Goal: Task Accomplishment & Management: Manage account settings

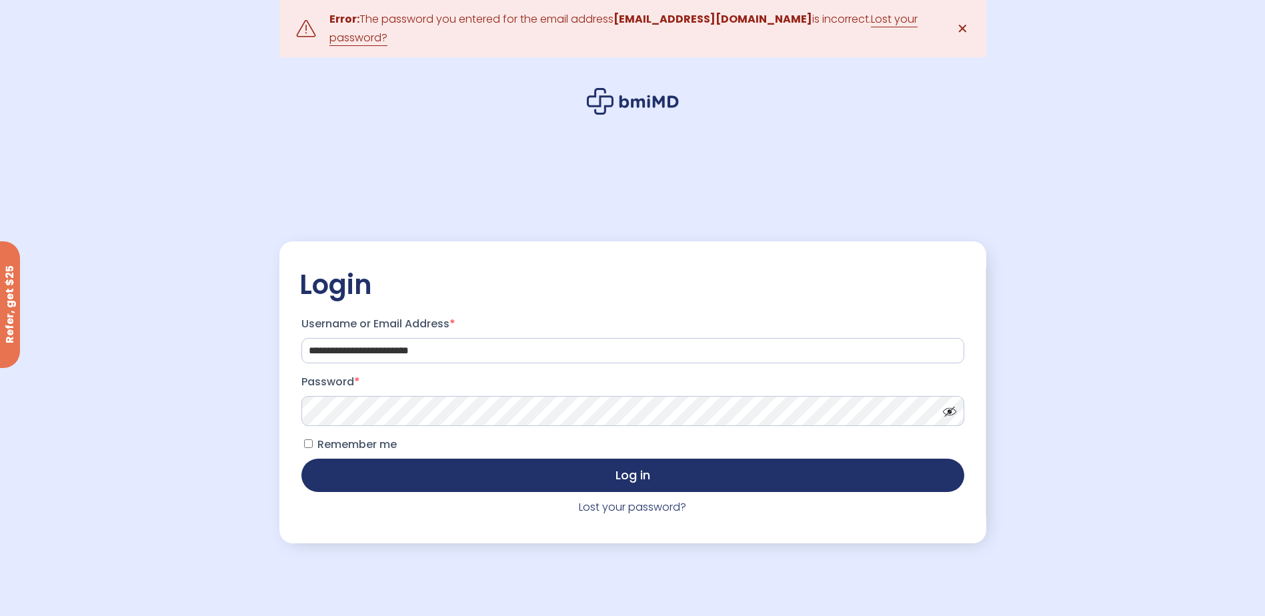
click at [302, 459] on button "Log in" at bounding box center [633, 475] width 663 height 33
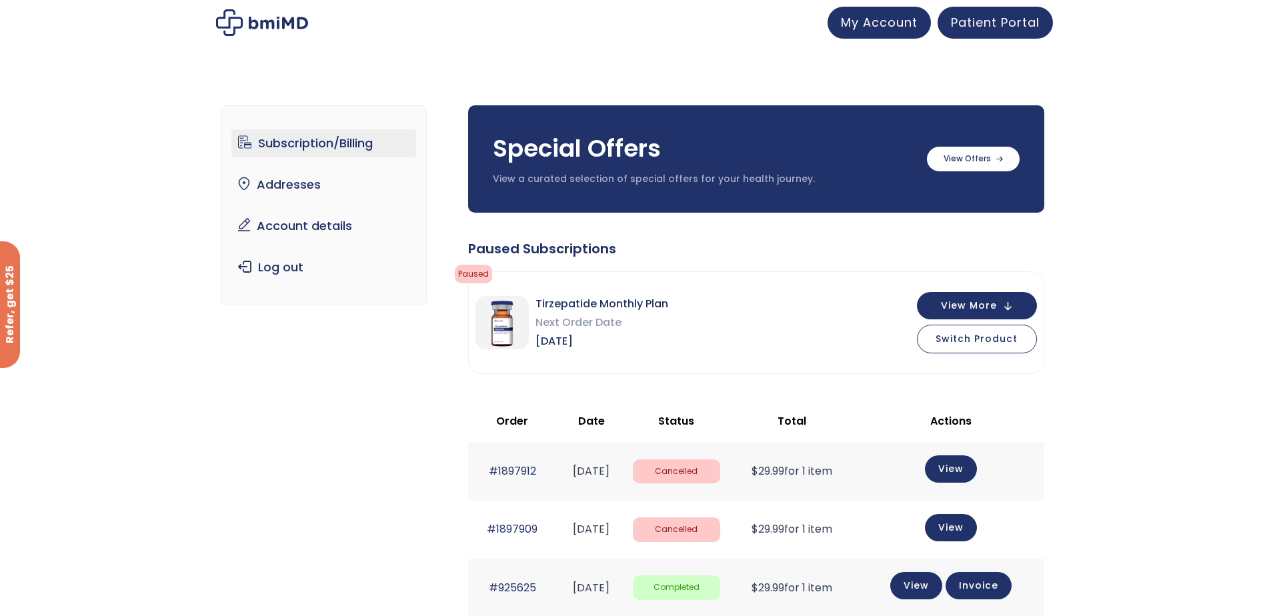
click at [1126, 391] on div "Subscription/Billing bmiRewards Addresses Account details Submit a Review Log o…" at bounding box center [632, 489] width 1265 height 820
click at [987, 456] on td "View" at bounding box center [951, 471] width 187 height 58
click at [973, 459] on link "View" at bounding box center [951, 467] width 52 height 27
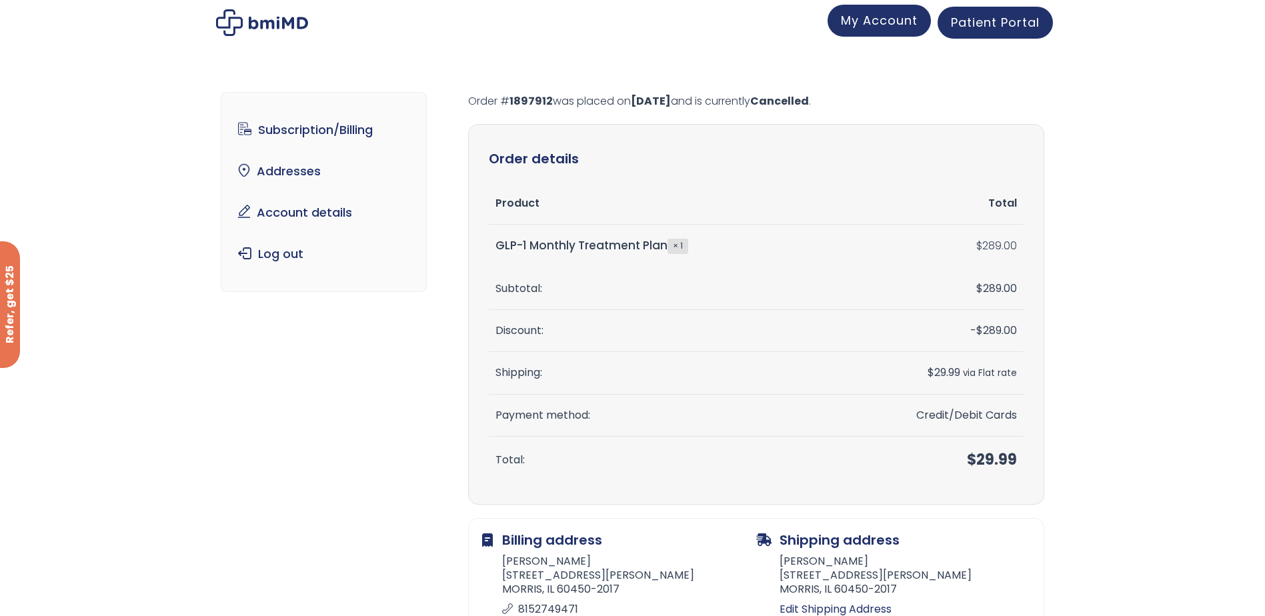
click at [872, 18] on span "My Account" at bounding box center [879, 20] width 77 height 17
click at [986, 27] on span "Patient Portal" at bounding box center [995, 20] width 89 height 17
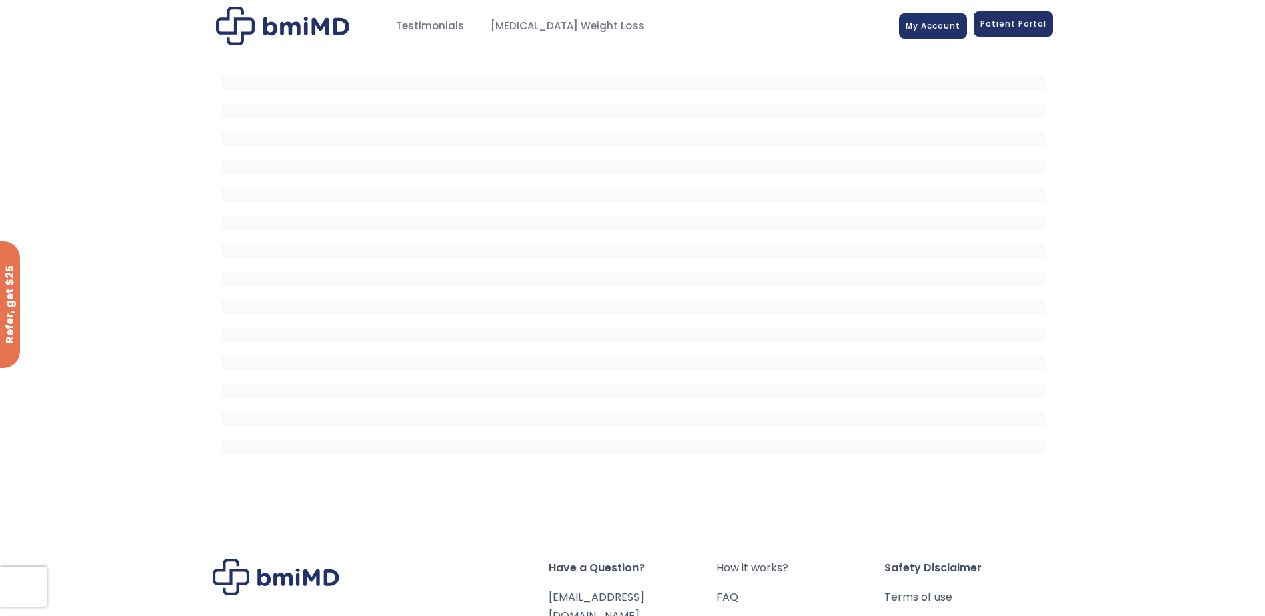
click at [1022, 21] on span "Patient Portal" at bounding box center [1014, 23] width 66 height 11
click at [955, 23] on span "My Account" at bounding box center [933, 23] width 55 height 11
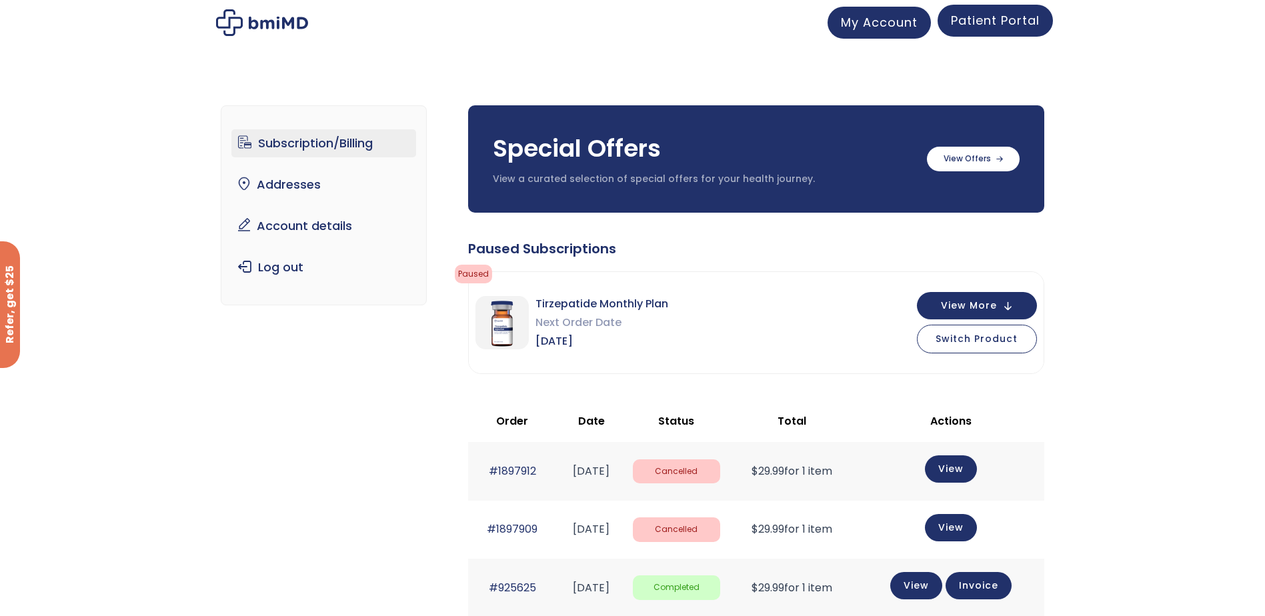
click at [1018, 25] on span "Patient Portal" at bounding box center [995, 20] width 89 height 17
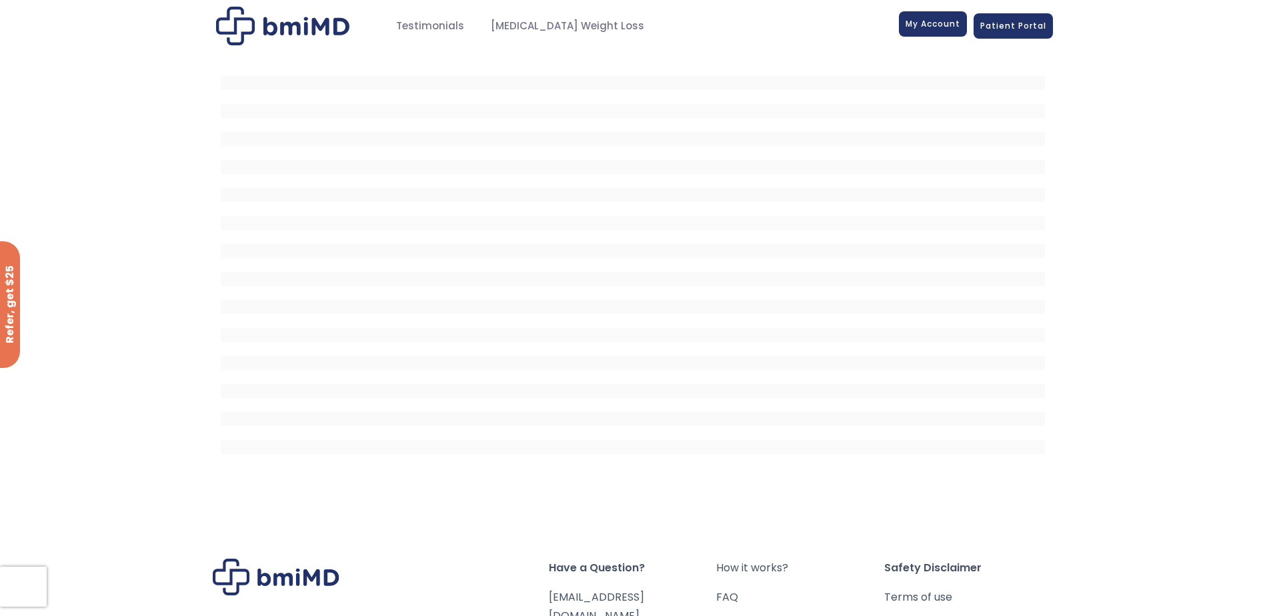
click at [934, 17] on link "My Account" at bounding box center [933, 23] width 68 height 25
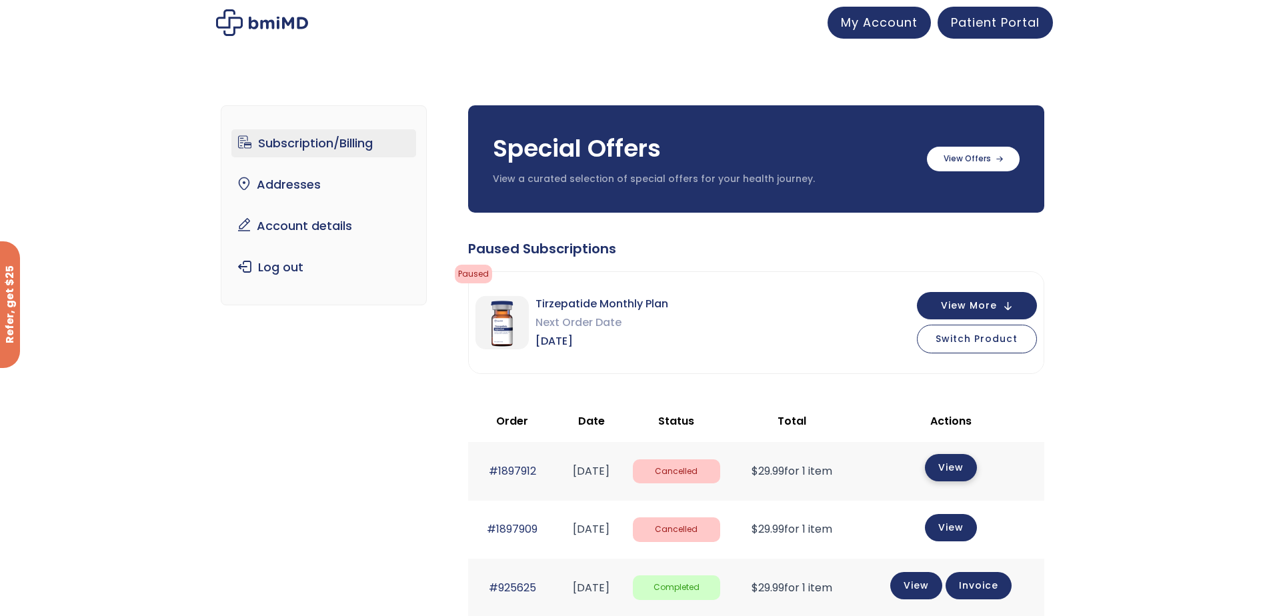
click at [962, 472] on link "View" at bounding box center [951, 467] width 52 height 27
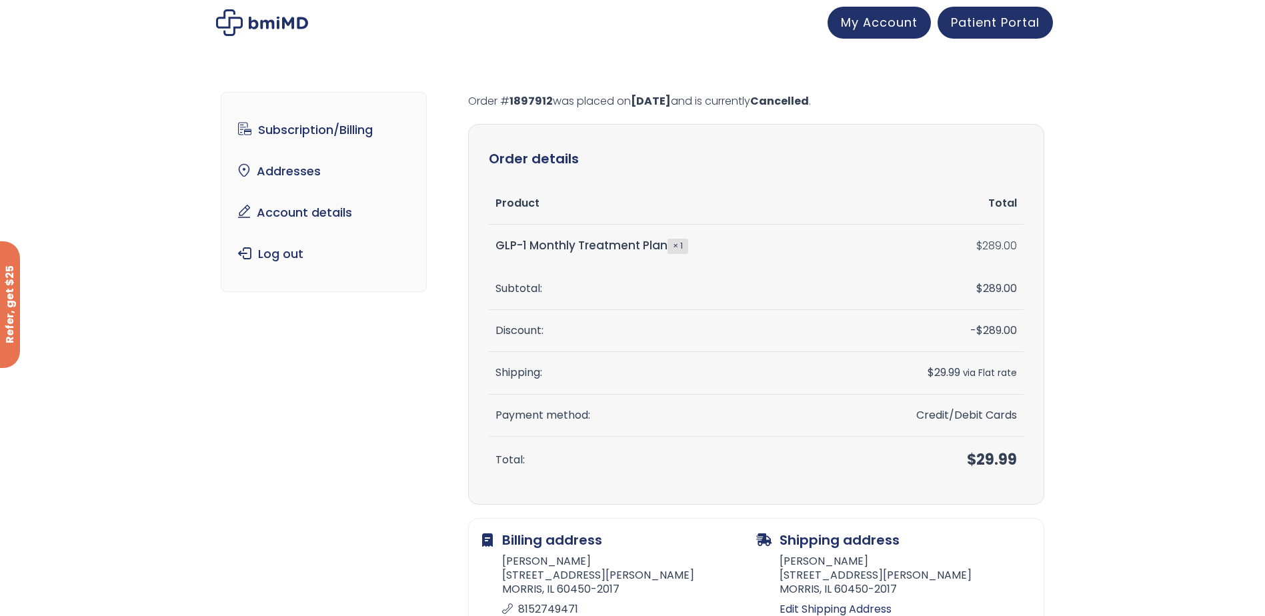
click at [512, 427] on th "Payment method:" at bounding box center [661, 416] width 345 height 42
click at [991, 24] on span "Patient Portal" at bounding box center [995, 20] width 89 height 17
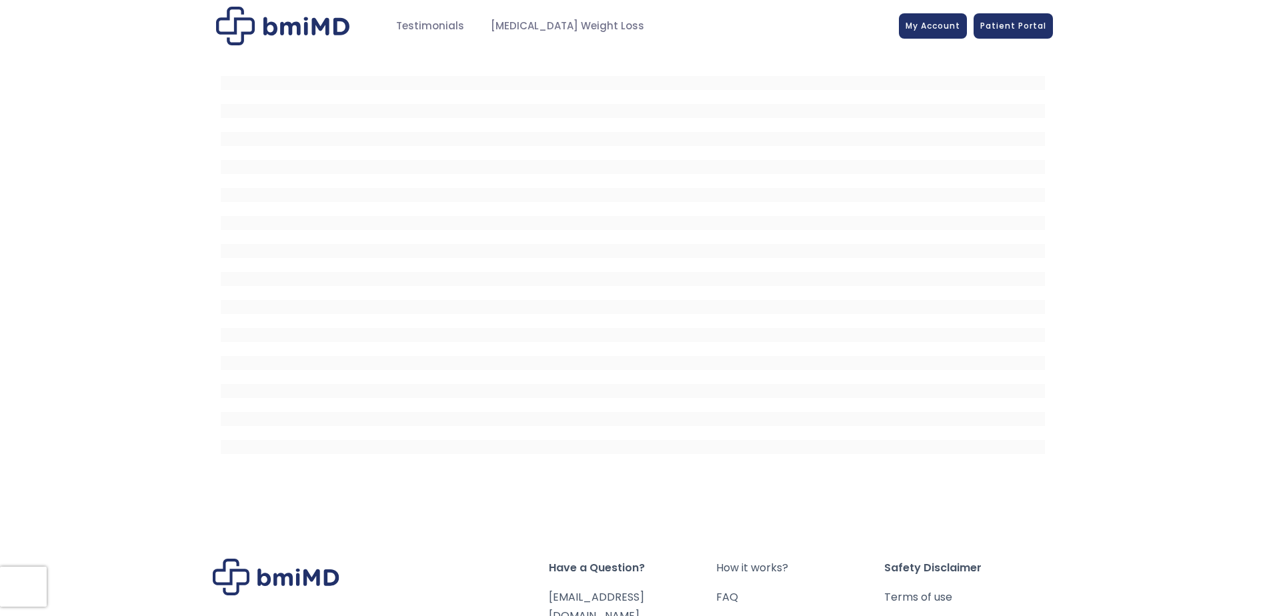
click at [991, 29] on span "Patient Portal" at bounding box center [1014, 25] width 66 height 11
click at [502, 29] on span "[MEDICAL_DATA] Weight Loss" at bounding box center [567, 26] width 153 height 15
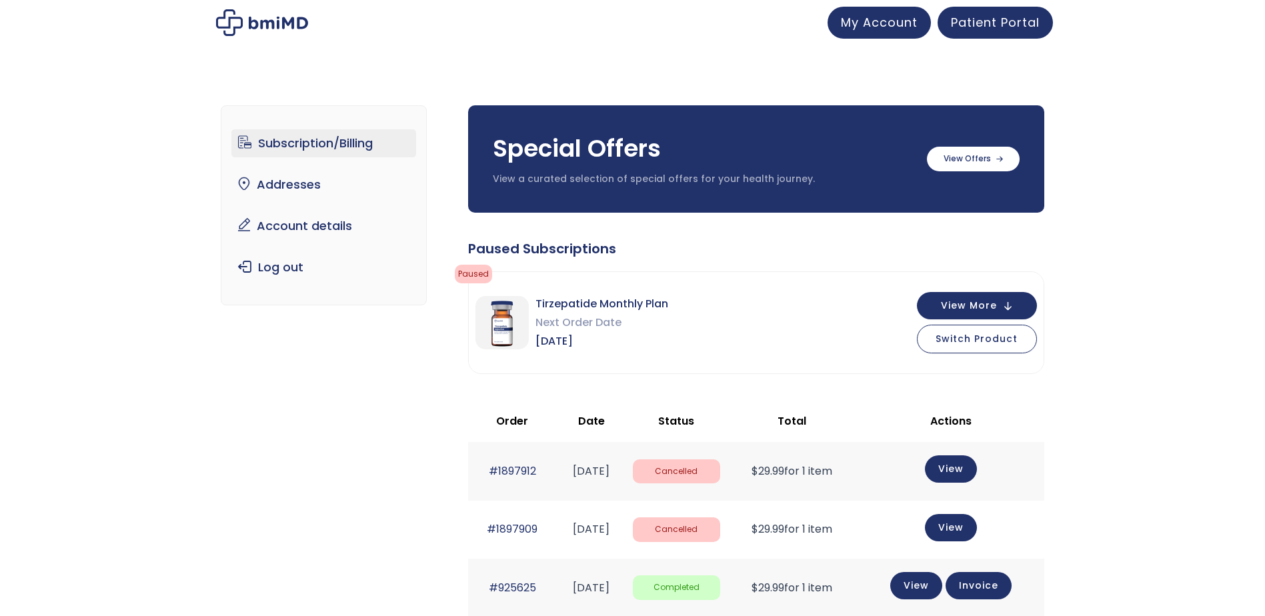
click at [371, 421] on div "Subscription/Billing bmiRewards Addresses Account details Submit a Review Log o…" at bounding box center [633, 484] width 824 height 810
click at [931, 593] on link "View" at bounding box center [917, 584] width 52 height 27
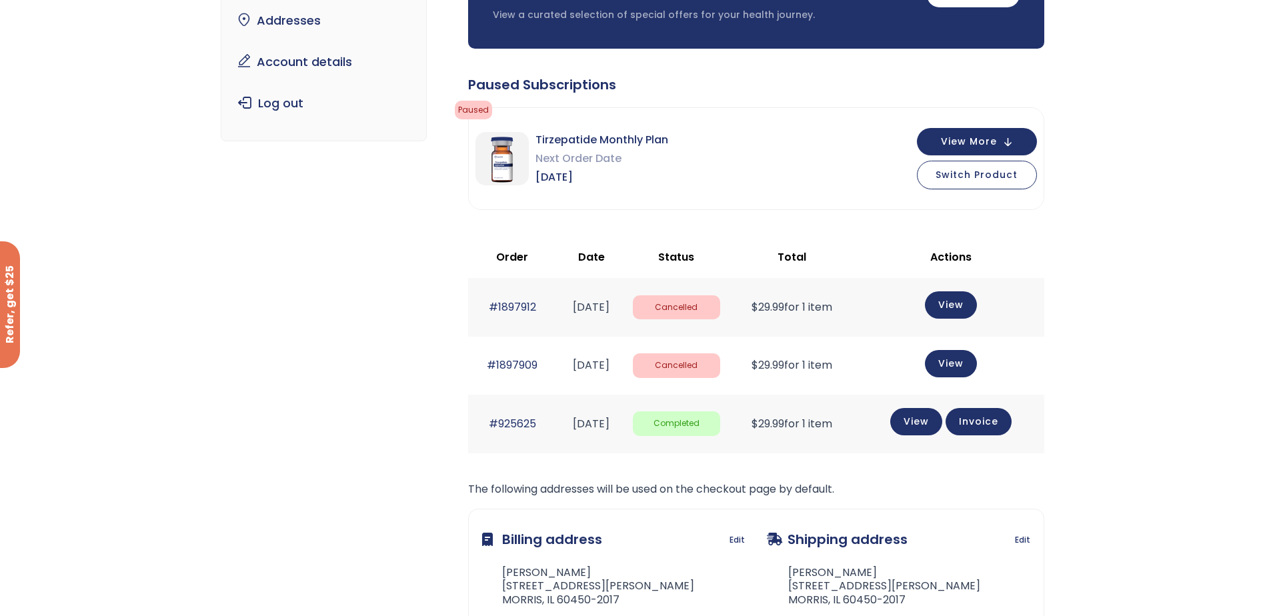
scroll to position [133, 0]
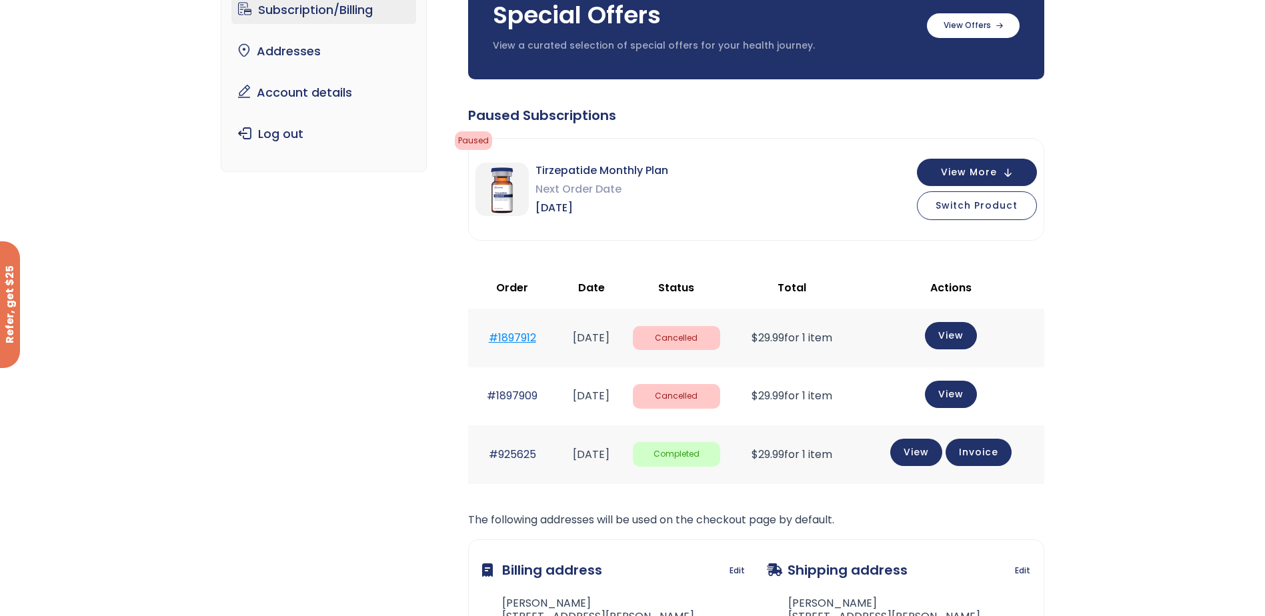
drag, startPoint x: 506, startPoint y: 333, endPoint x: 495, endPoint y: 333, distance: 10.7
click at [495, 333] on link "#1897912" at bounding box center [512, 337] width 47 height 15
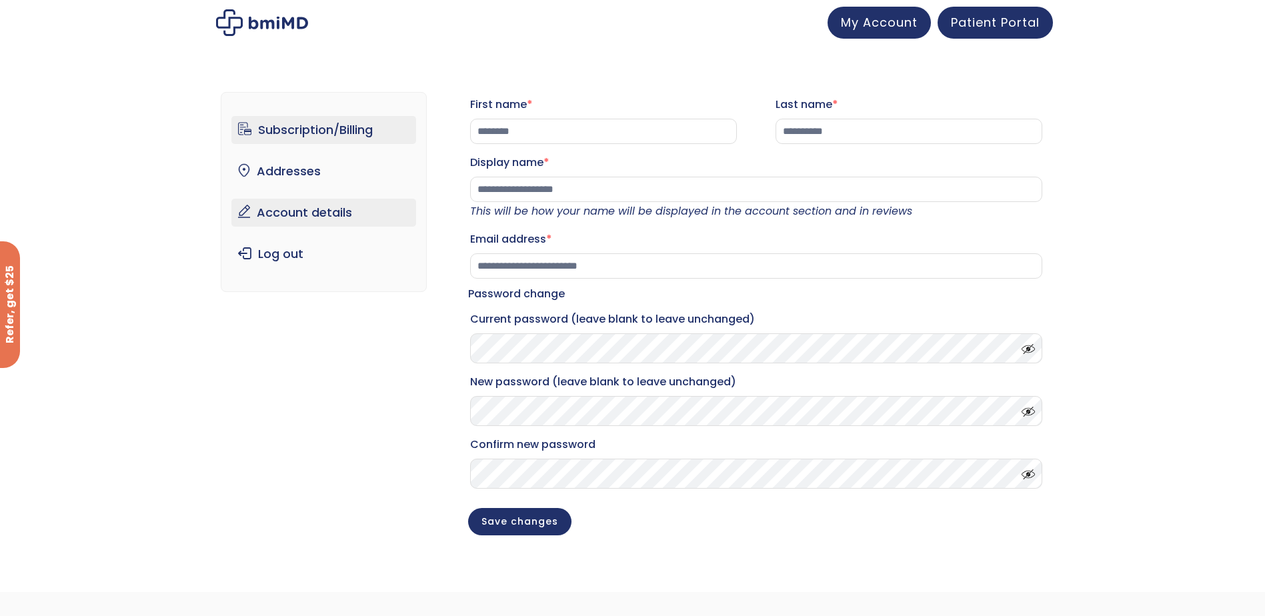
click at [370, 137] on link "Subscription/Billing" at bounding box center [323, 130] width 185 height 28
click at [997, 20] on span "Patient Portal" at bounding box center [995, 20] width 89 height 17
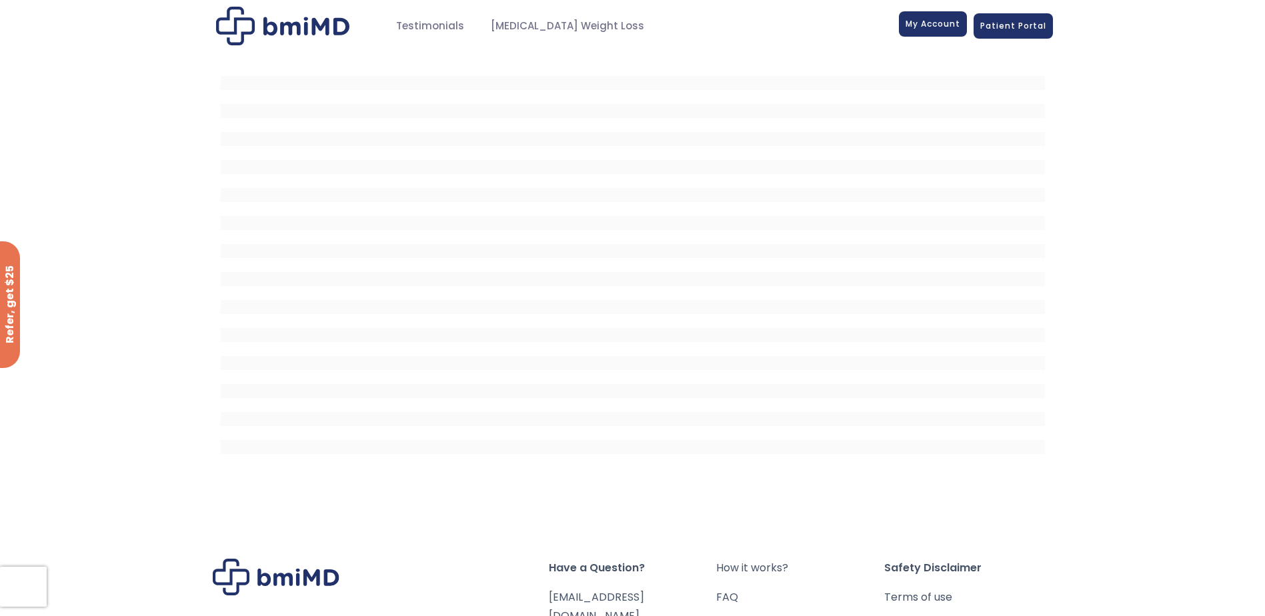
click at [929, 25] on span "My Account" at bounding box center [933, 23] width 55 height 11
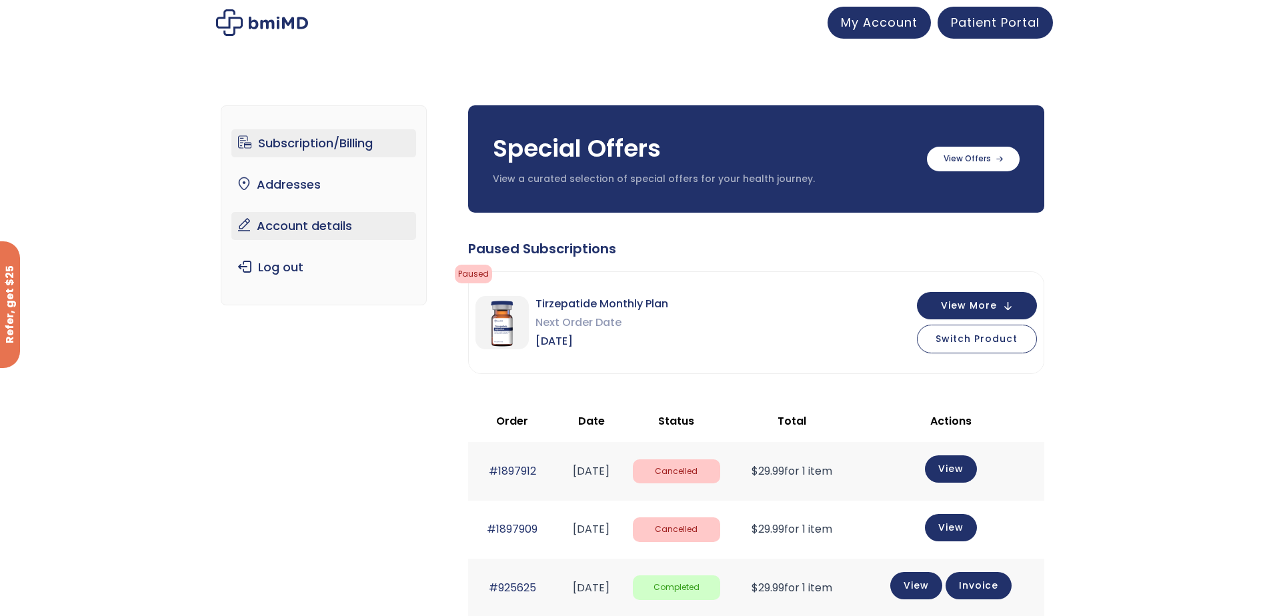
click at [297, 219] on link "Account details" at bounding box center [323, 226] width 185 height 28
